Goal: Navigation & Orientation: Find specific page/section

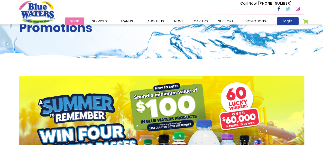
scroll to position [51, 0]
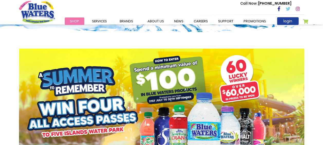
click at [207, 71] on img at bounding box center [161, 111] width 285 height 124
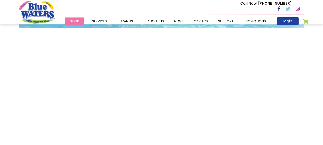
scroll to position [154, 0]
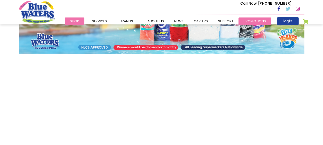
click at [243, 22] on link "Promotions" at bounding box center [254, 20] width 33 height 7
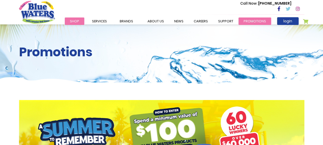
click at [238, 21] on link "Promotions" at bounding box center [254, 20] width 33 height 7
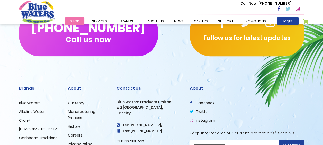
scroll to position [287, 0]
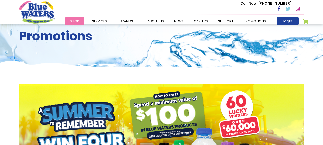
scroll to position [154, 0]
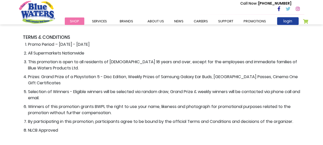
scroll to position [226, 0]
